Goal: Task Accomplishment & Management: Manage account settings

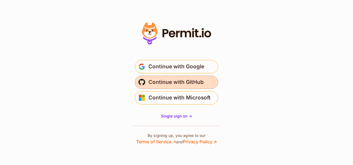
click at [201, 84] on span "Continue with GitHub" at bounding box center [176, 82] width 55 height 9
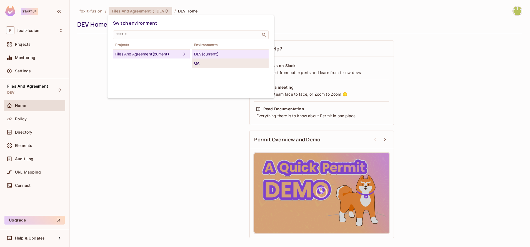
click at [203, 62] on div "QA" at bounding box center [230, 63] width 72 height 7
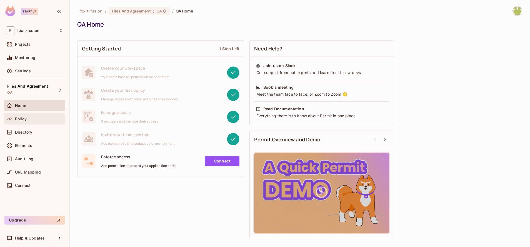
click at [50, 118] on div "Policy" at bounding box center [39, 119] width 48 height 4
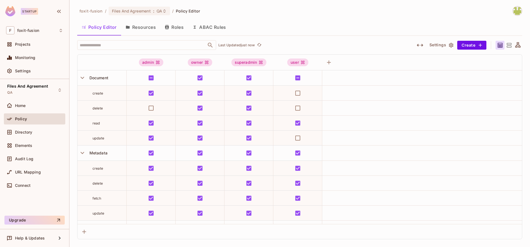
click at [149, 28] on button "Resources" at bounding box center [140, 27] width 39 height 14
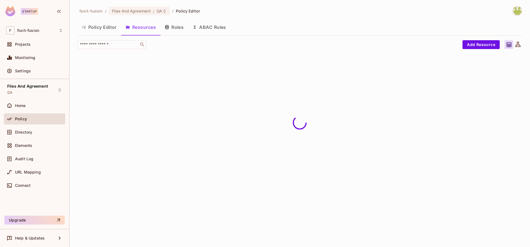
click at [183, 28] on button "Roles" at bounding box center [174, 27] width 28 height 14
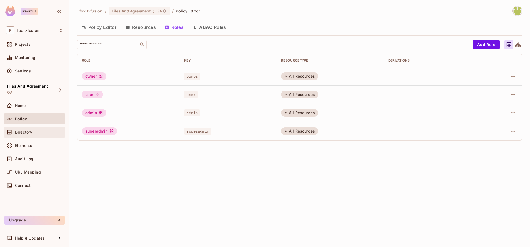
click at [32, 133] on span "Directory" at bounding box center [23, 132] width 17 height 4
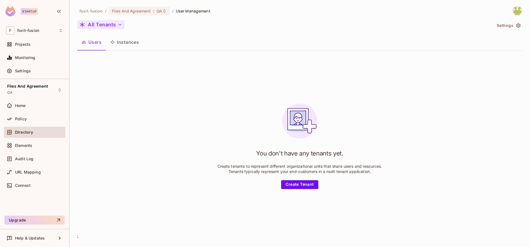
click at [99, 24] on button "All Tenants" at bounding box center [100, 24] width 47 height 9
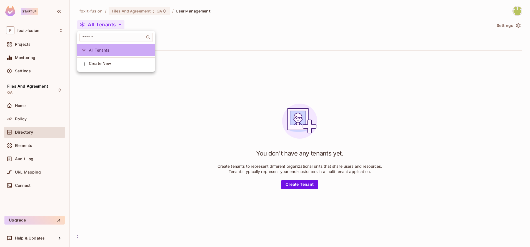
click at [116, 54] on li "All Tenants" at bounding box center [116, 50] width 78 height 12
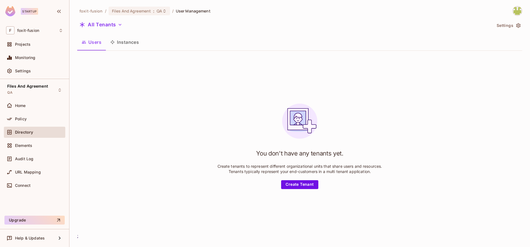
click at [508, 26] on button "Settings" at bounding box center [508, 25] width 28 height 9
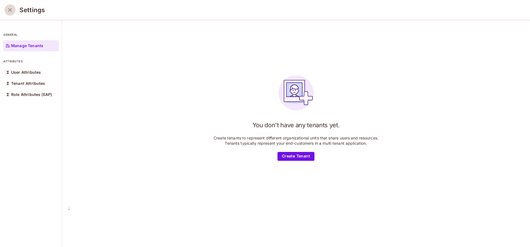
click at [12, 12] on icon "close" at bounding box center [10, 10] width 7 height 7
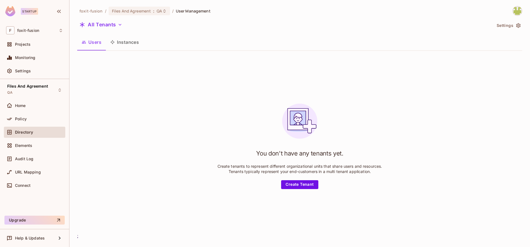
click at [138, 42] on button "Instances" at bounding box center [124, 42] width 37 height 14
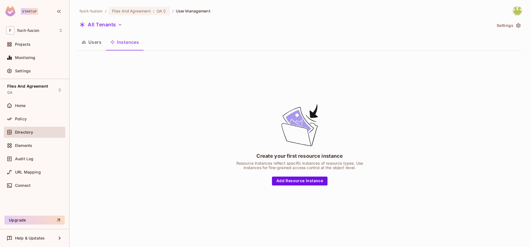
click at [96, 43] on button "Users" at bounding box center [91, 42] width 29 height 14
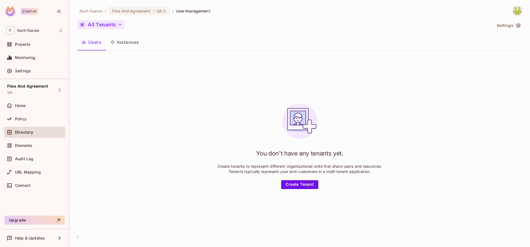
click at [97, 25] on button "All Tenants" at bounding box center [100, 24] width 47 height 9
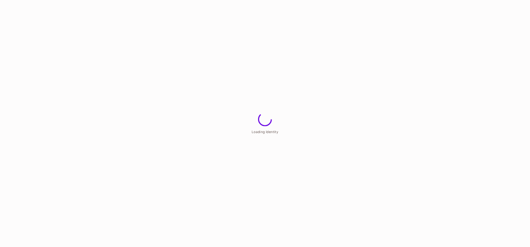
click at [177, 0] on html "Loading Identity" at bounding box center [265, 0] width 530 height 0
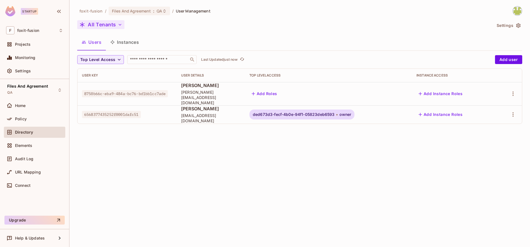
click at [113, 26] on button "All Tenants" at bounding box center [100, 24] width 47 height 9
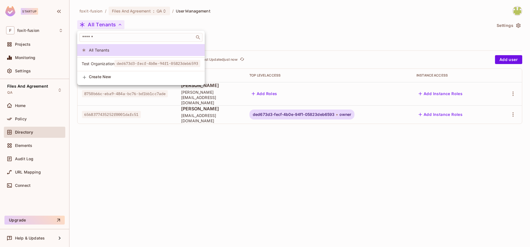
click at [138, 61] on span "ded673d3-fecf-4b0e-94f1-05823deb6593" at bounding box center [157, 63] width 86 height 7
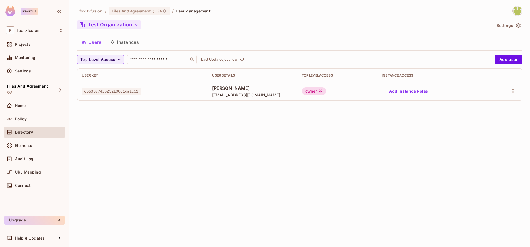
click at [121, 27] on button "Test Organization" at bounding box center [109, 24] width 64 height 9
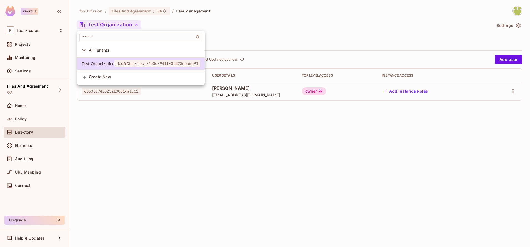
click at [199, 125] on div at bounding box center [265, 123] width 530 height 247
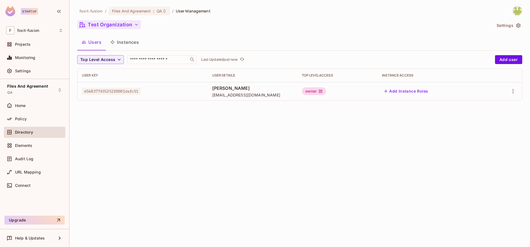
click at [122, 29] on button "Test Organization" at bounding box center [109, 24] width 64 height 9
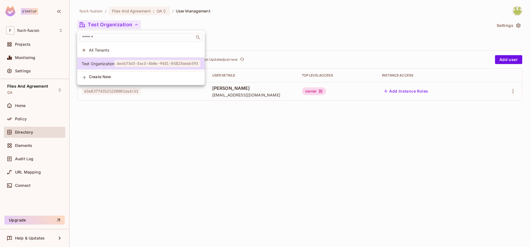
click at [134, 49] on span "All Tenants" at bounding box center [144, 49] width 111 height 5
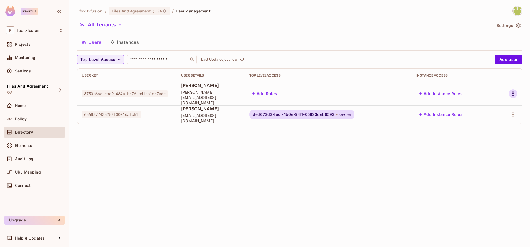
click at [512, 91] on icon "button" at bounding box center [513, 94] width 7 height 7
click at [485, 140] on div "Delete User" at bounding box center [488, 141] width 22 height 6
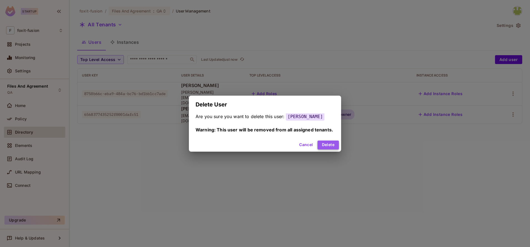
click at [332, 147] on button "Delete" at bounding box center [327, 145] width 21 height 9
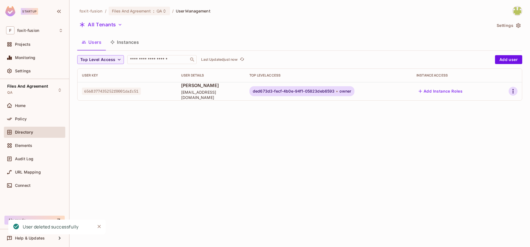
click at [514, 91] on icon "button" at bounding box center [513, 91] width 7 height 7
click at [481, 142] on div "Delete User" at bounding box center [488, 141] width 22 height 6
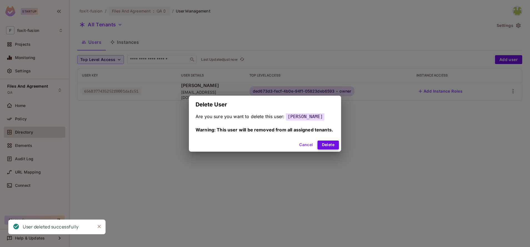
click at [333, 145] on button "Delete" at bounding box center [327, 145] width 21 height 9
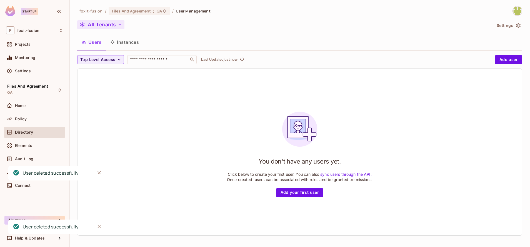
click at [111, 27] on button "All Tenants" at bounding box center [100, 24] width 47 height 9
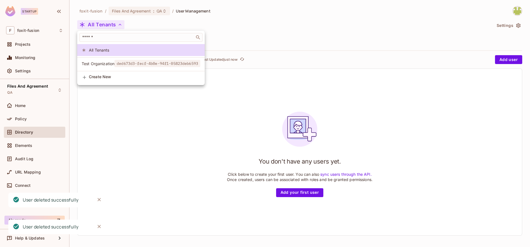
click at [129, 63] on span "ded673d3-fecf-4b0e-94f1-05823deb6593" at bounding box center [157, 63] width 86 height 7
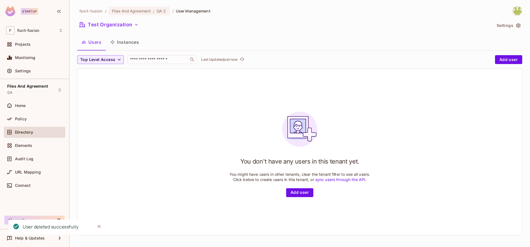
click at [515, 24] on icon "button" at bounding box center [518, 26] width 6 height 6
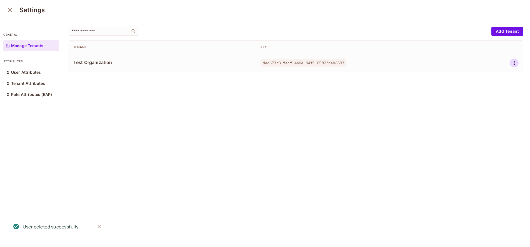
click at [511, 64] on icon "button" at bounding box center [514, 63] width 7 height 7
click at [470, 103] on span "Delete Tenant" at bounding box center [481, 100] width 29 height 9
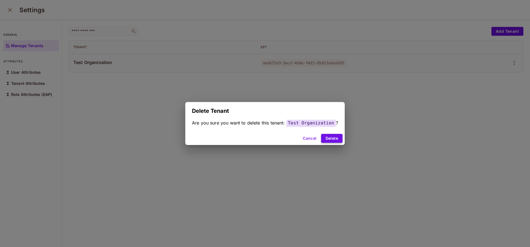
click at [335, 135] on button "Delete" at bounding box center [331, 138] width 21 height 9
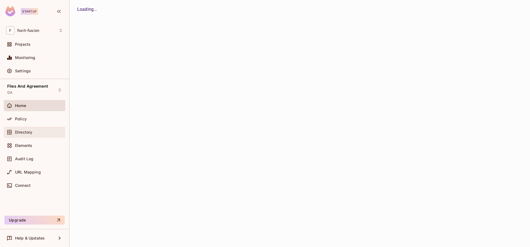
click at [41, 136] on div "Directory" at bounding box center [34, 132] width 57 height 7
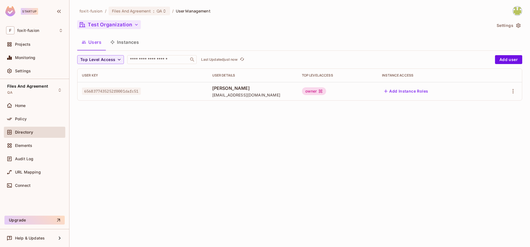
click at [113, 25] on button "Test Organization" at bounding box center [109, 24] width 64 height 9
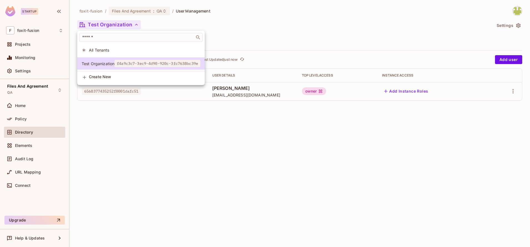
click at [305, 44] on div at bounding box center [265, 123] width 530 height 247
